Goal: Download file/media

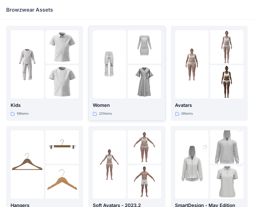
click at [116, 75] on img at bounding box center [109, 64] width 33 height 33
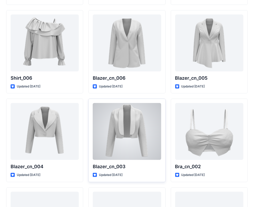
scroll to position [3082, 0]
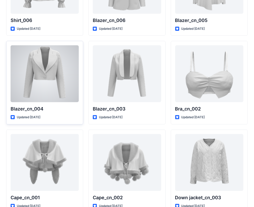
click at [42, 71] on div at bounding box center [45, 73] width 68 height 57
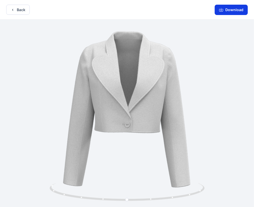
click at [228, 11] on button "Download" at bounding box center [231, 10] width 33 height 10
click at [13, 8] on icon "button" at bounding box center [13, 10] width 4 height 4
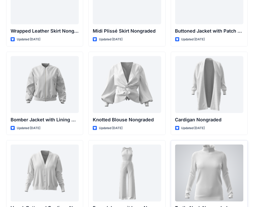
scroll to position [4752, 0]
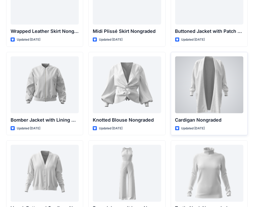
click at [202, 85] on div at bounding box center [209, 84] width 68 height 57
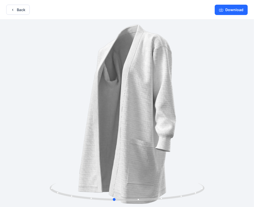
drag, startPoint x: 137, startPoint y: 114, endPoint x: 124, endPoint y: 108, distance: 14.3
click at [124, 108] on div at bounding box center [127, 114] width 254 height 188
click at [229, 13] on button "Download" at bounding box center [231, 10] width 33 height 10
